Goal: Information Seeking & Learning: Check status

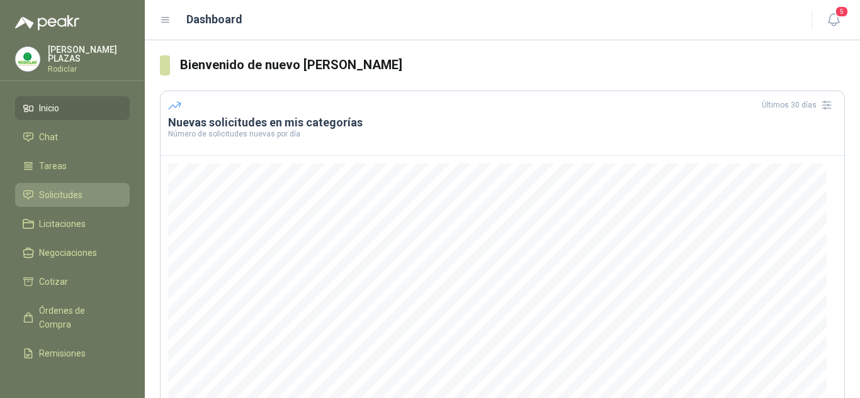
click at [60, 192] on span "Solicitudes" at bounding box center [60, 195] width 43 height 14
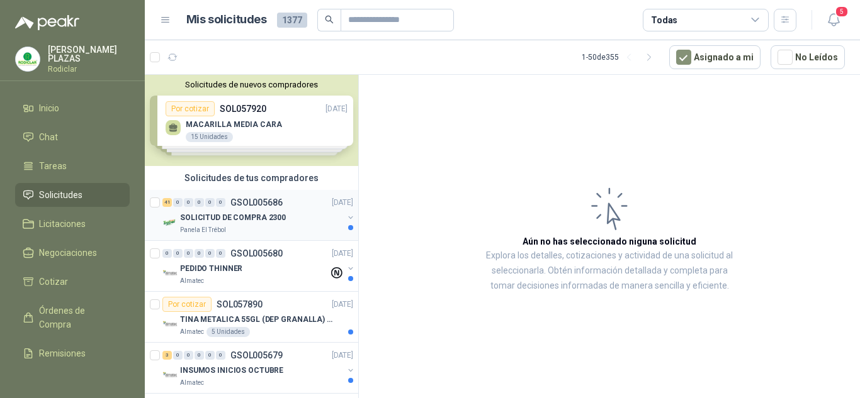
click at [249, 203] on p "GSOL005686" at bounding box center [256, 202] width 52 height 9
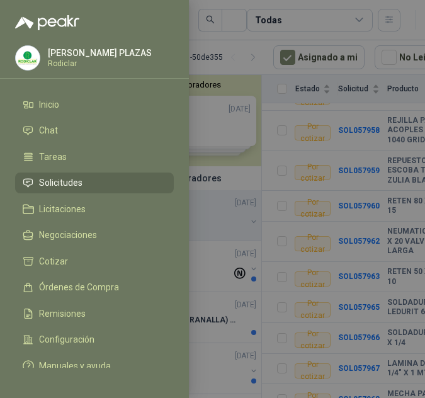
scroll to position [892, 0]
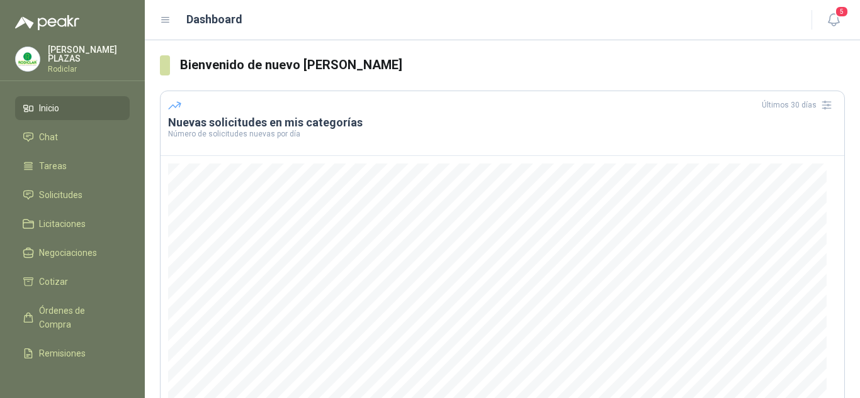
click at [71, 108] on li "Inicio" at bounding box center [72, 108] width 99 height 14
click at [76, 192] on span "Solicitudes" at bounding box center [60, 195] width 43 height 14
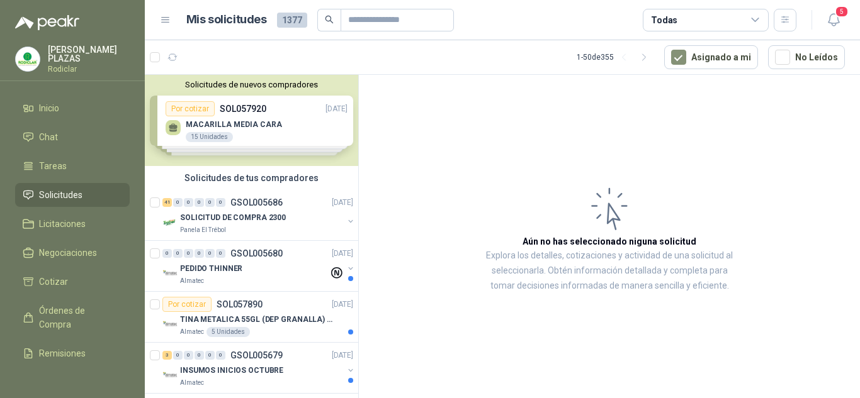
click at [263, 108] on div "Solicitudes de nuevos compradores Por cotizar SOL057920 29/09/25 MACARILLA MEDI…" at bounding box center [251, 120] width 213 height 91
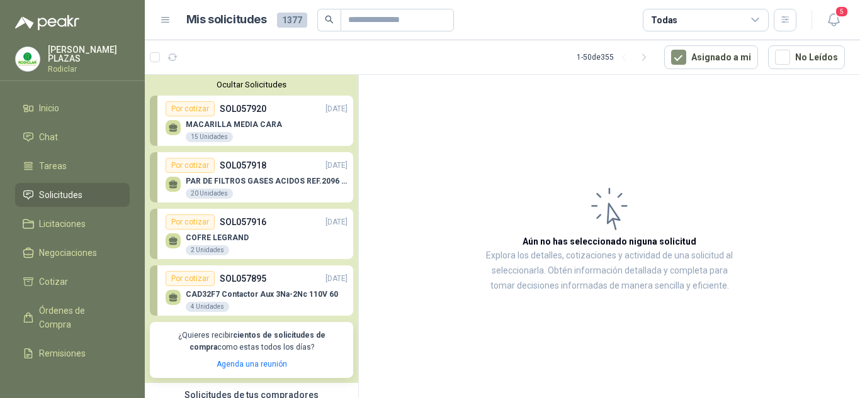
click at [252, 108] on p "SOL057920" at bounding box center [243, 109] width 47 height 14
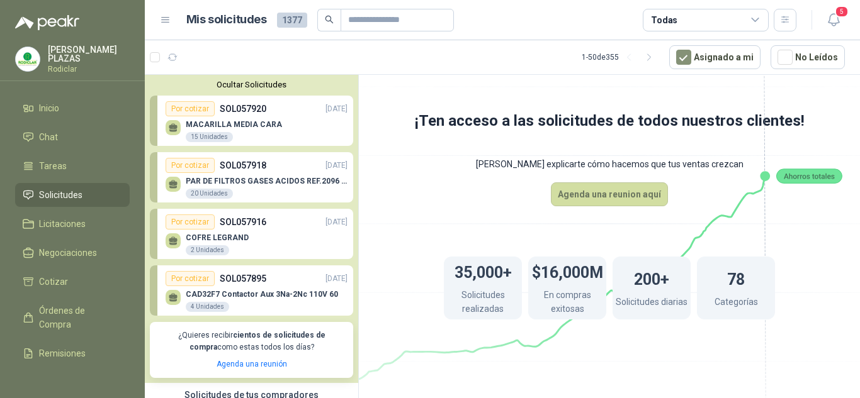
click at [237, 167] on p "SOL057918" at bounding box center [243, 166] width 47 height 14
click at [245, 167] on p "SOL057918" at bounding box center [243, 166] width 47 height 14
click at [240, 218] on p "SOL057916" at bounding box center [243, 222] width 47 height 14
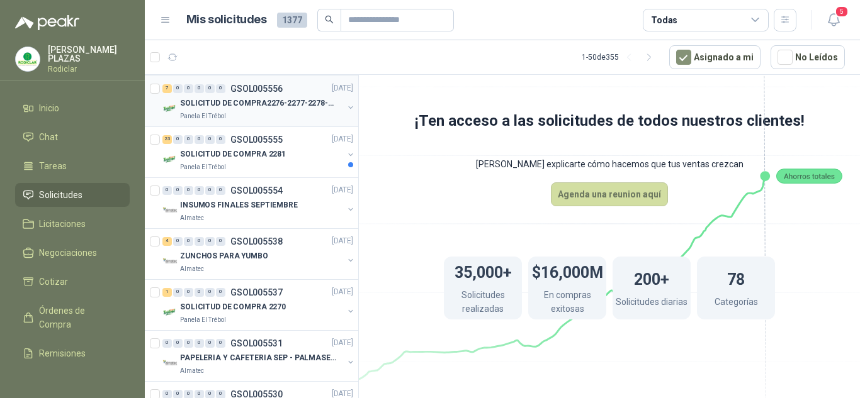
scroll to position [944, 0]
click at [243, 140] on p "GSOL005555" at bounding box center [256, 138] width 52 height 9
